Goal: Navigation & Orientation: Find specific page/section

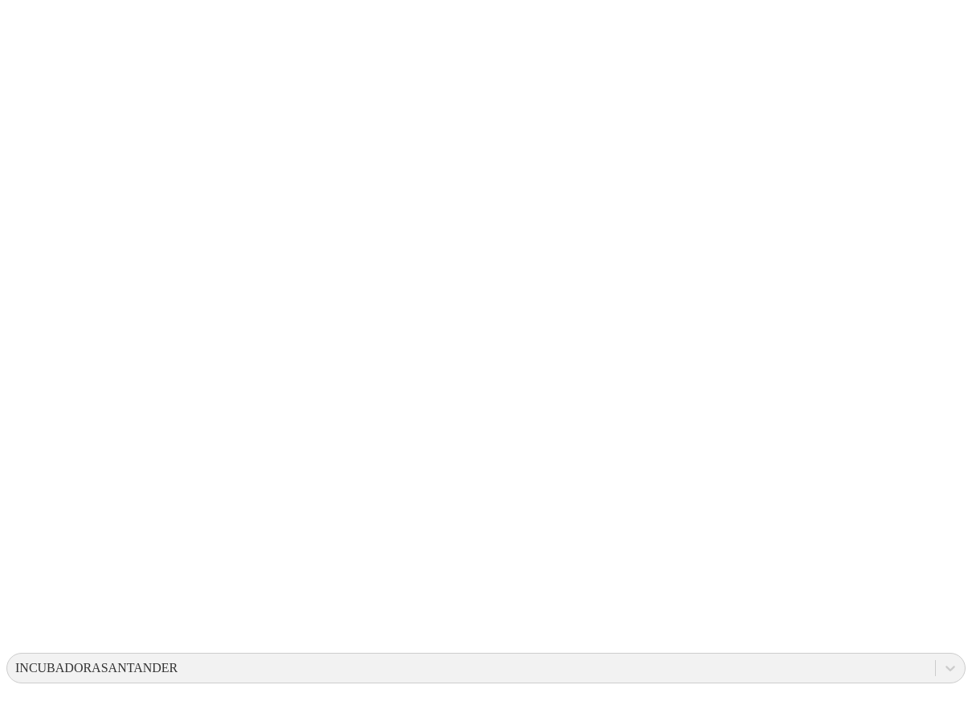
click at [732, 656] on div "INCUBADORASANTANDER" at bounding box center [471, 668] width 928 height 24
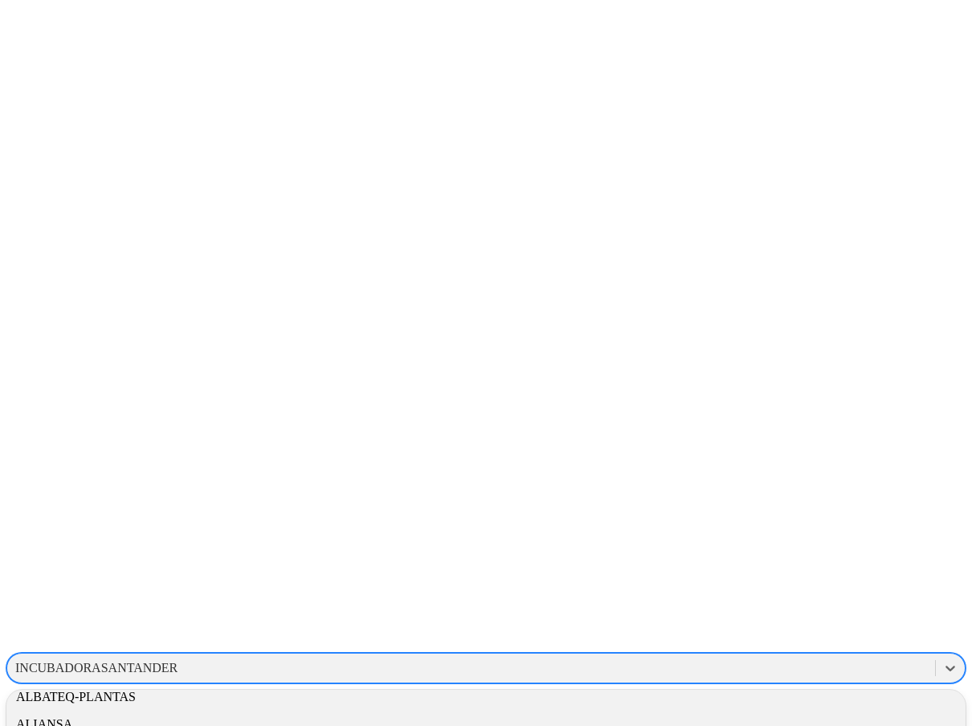
scroll to position [473, 0]
